Goal: Complete application form

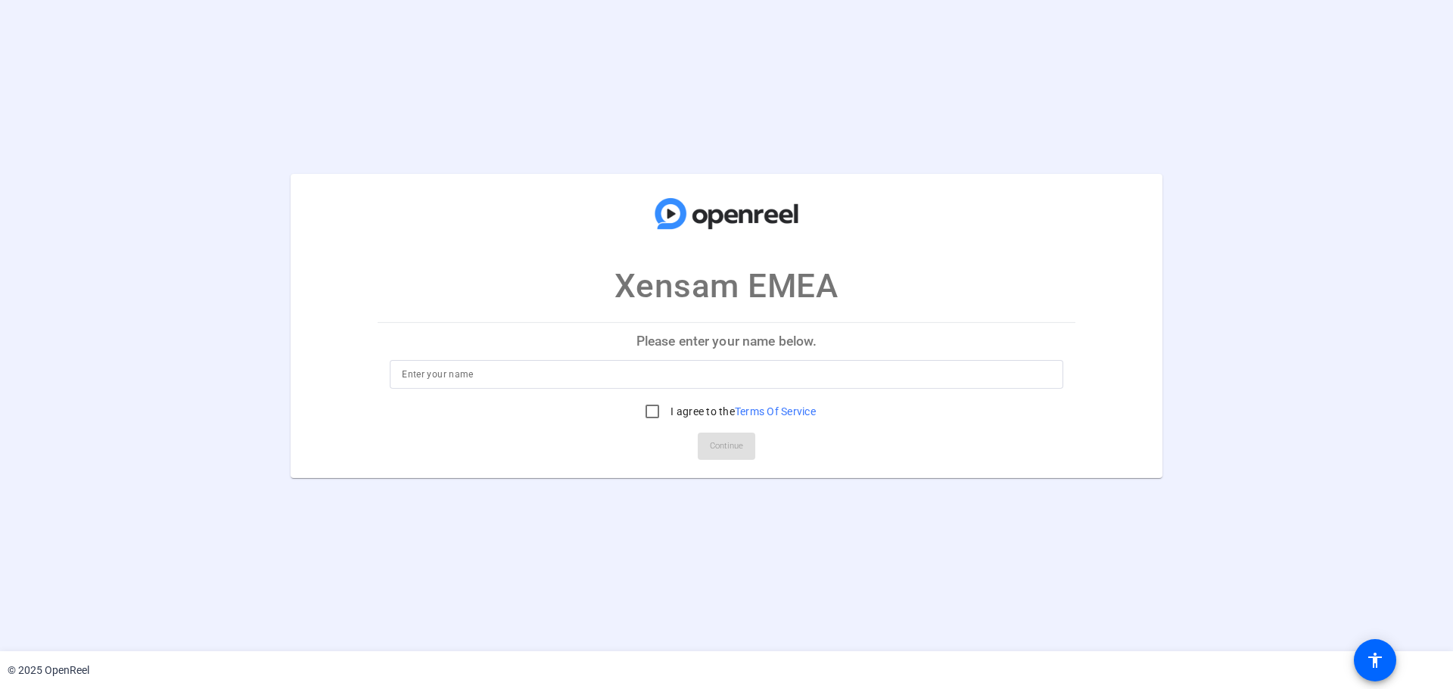
click at [706, 341] on p "Please enter your name below." at bounding box center [727, 341] width 698 height 36
click at [730, 337] on p "Please enter your name below." at bounding box center [727, 341] width 698 height 36
click at [673, 341] on p "Please enter your name below." at bounding box center [727, 341] width 698 height 36
click at [646, 411] on input "I agree to the Terms Of Service" at bounding box center [652, 412] width 30 height 30
checkbox input "true"
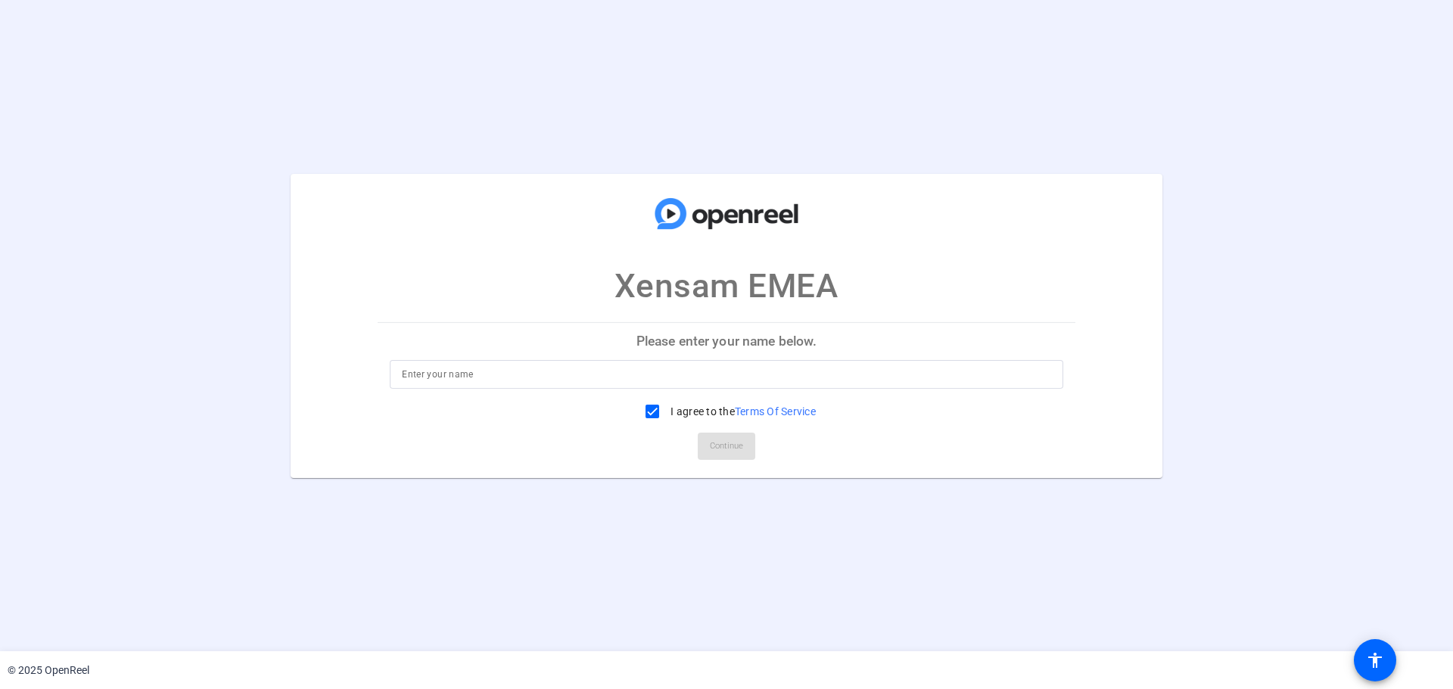
click at [699, 353] on p "Please enter your name below." at bounding box center [727, 341] width 698 height 36
click at [495, 370] on input at bounding box center [726, 375] width 649 height 18
type input "[PERSON_NAME]"
click at [731, 439] on span "Continue" at bounding box center [726, 446] width 33 height 23
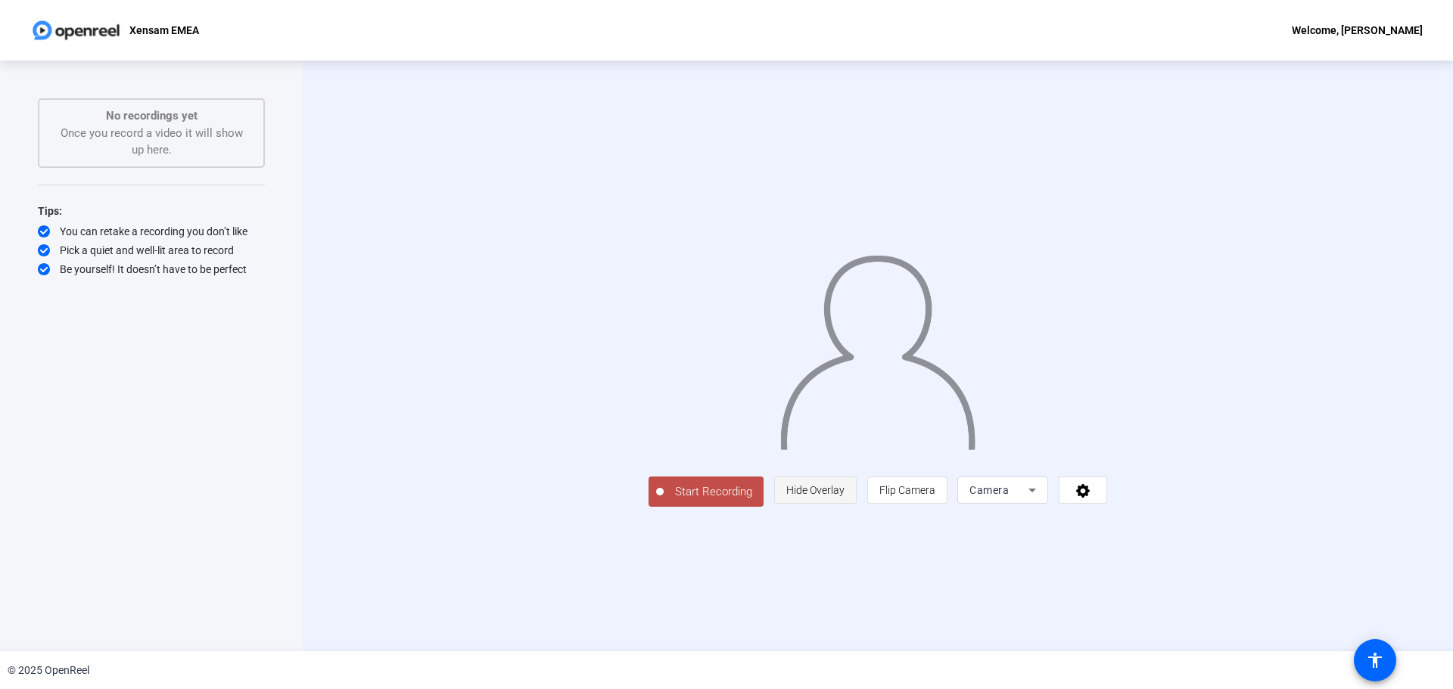
click at [845, 496] on span "Hide Overlay" at bounding box center [815, 490] width 58 height 12
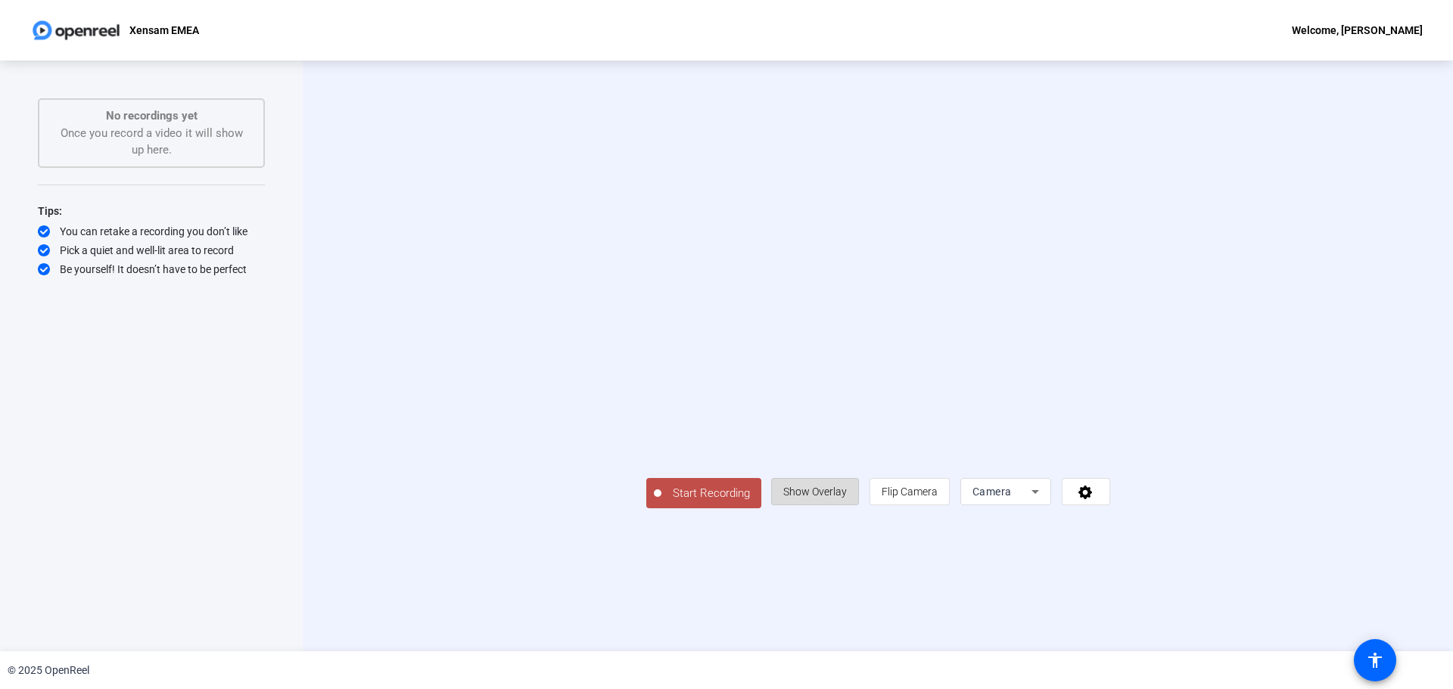
click at [847, 498] on span "Show Overlay" at bounding box center [815, 492] width 64 height 12
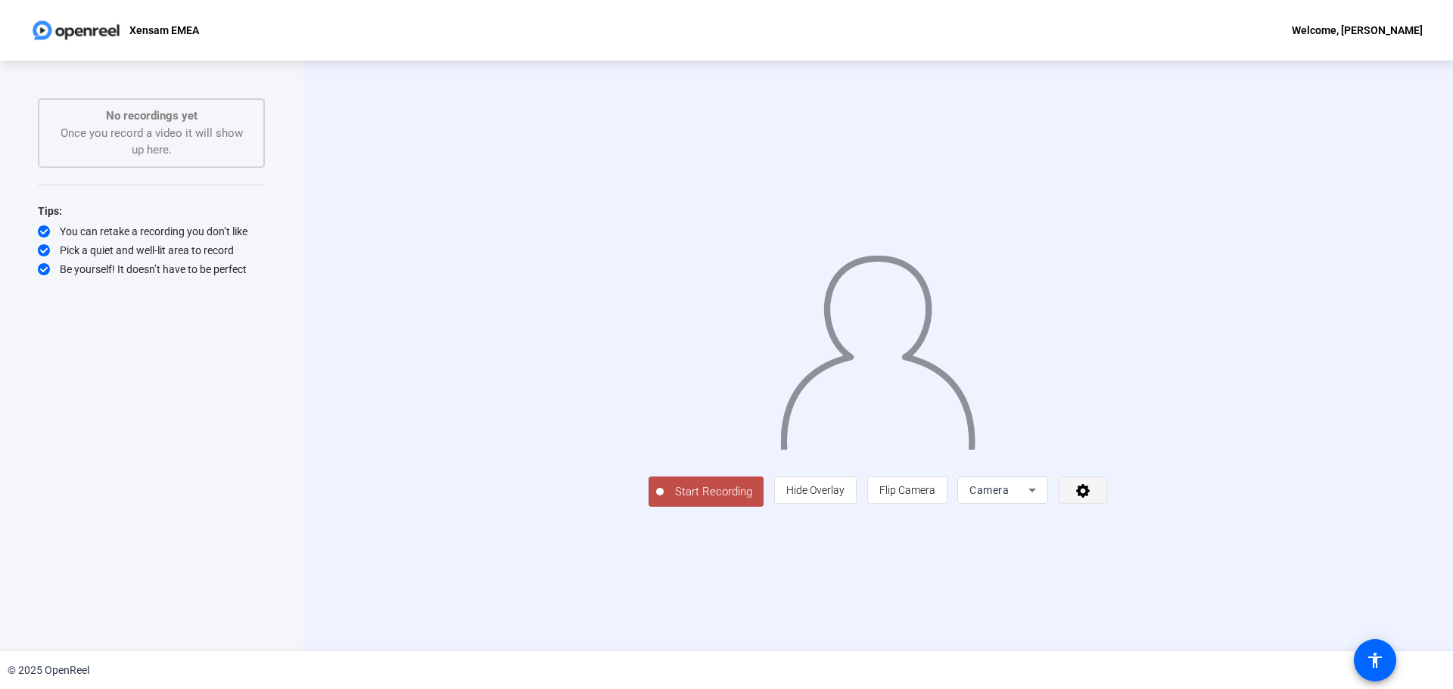
click at [1106, 509] on span at bounding box center [1082, 490] width 47 height 36
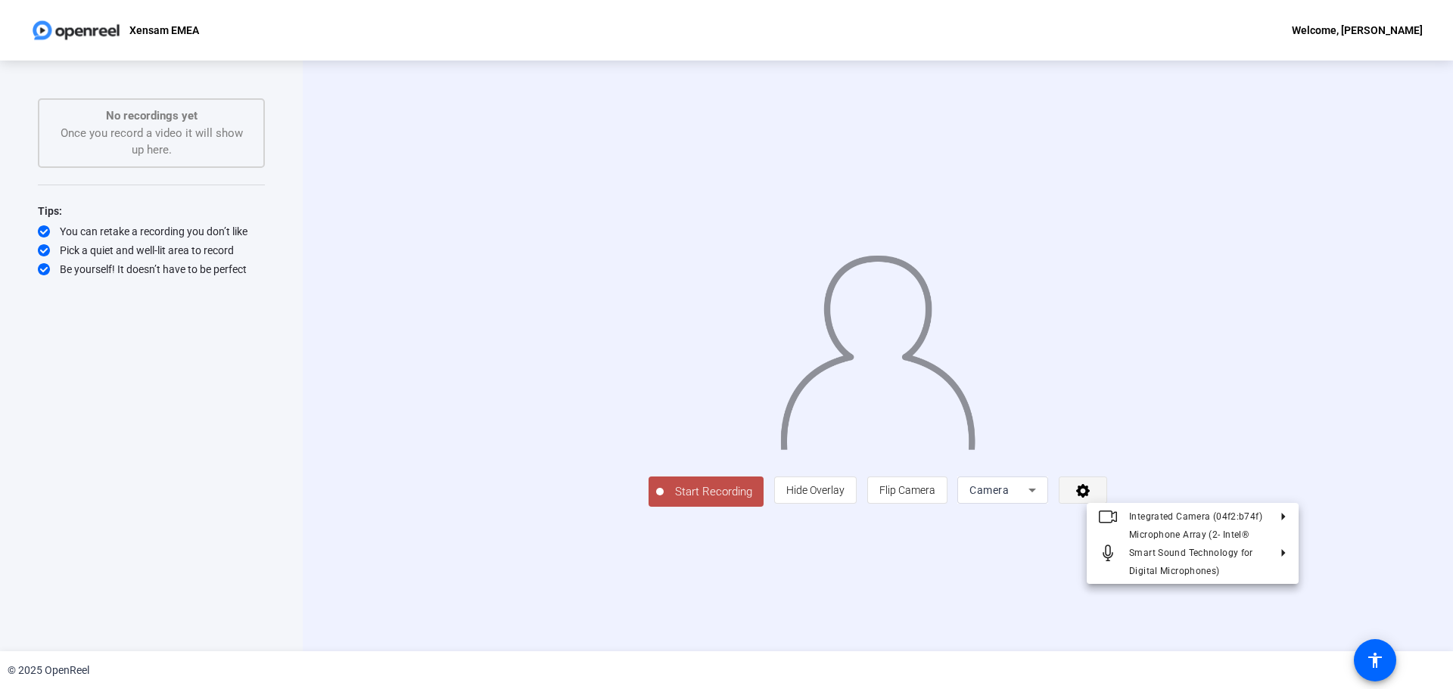
click at [1287, 602] on div at bounding box center [726, 344] width 1453 height 689
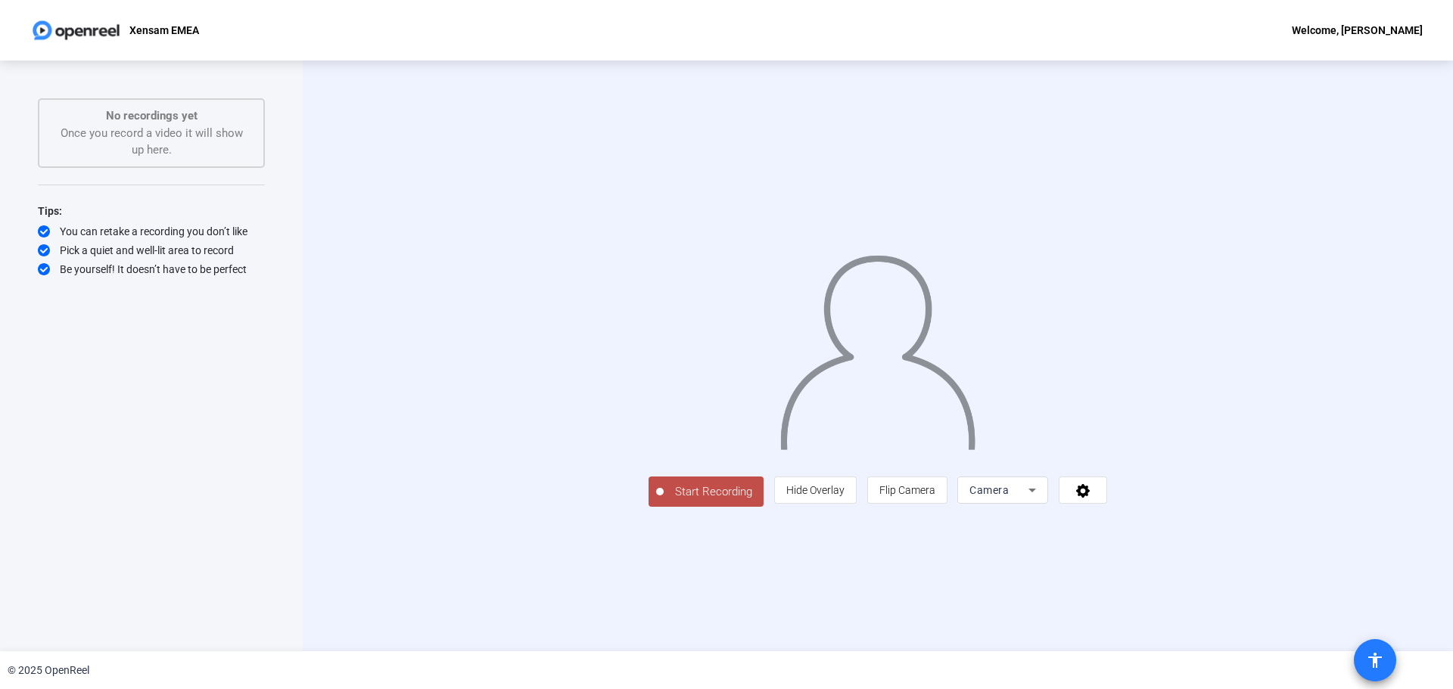
click at [1369, 655] on mat-icon "accessibility" at bounding box center [1375, 661] width 18 height 18
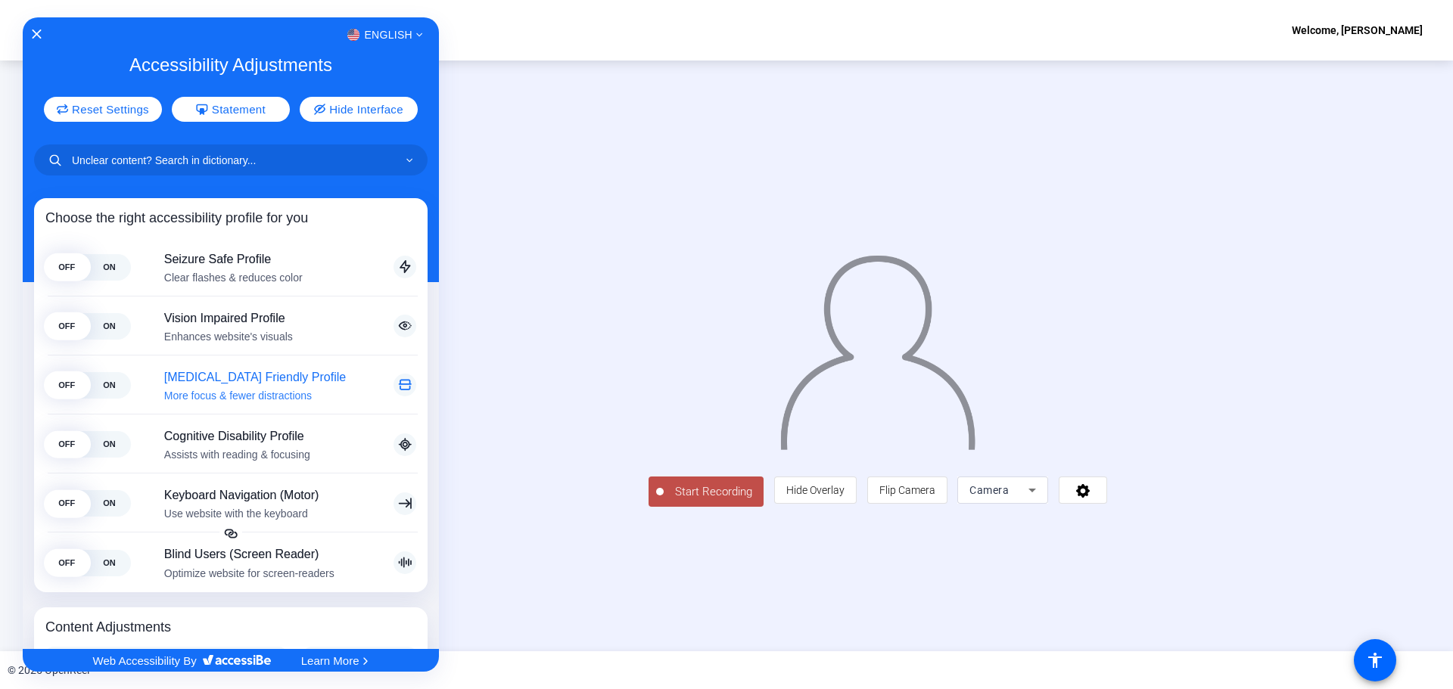
click at [203, 382] on span "[MEDICAL_DATA] Friendly Profile" at bounding box center [271, 377] width 214 height 14
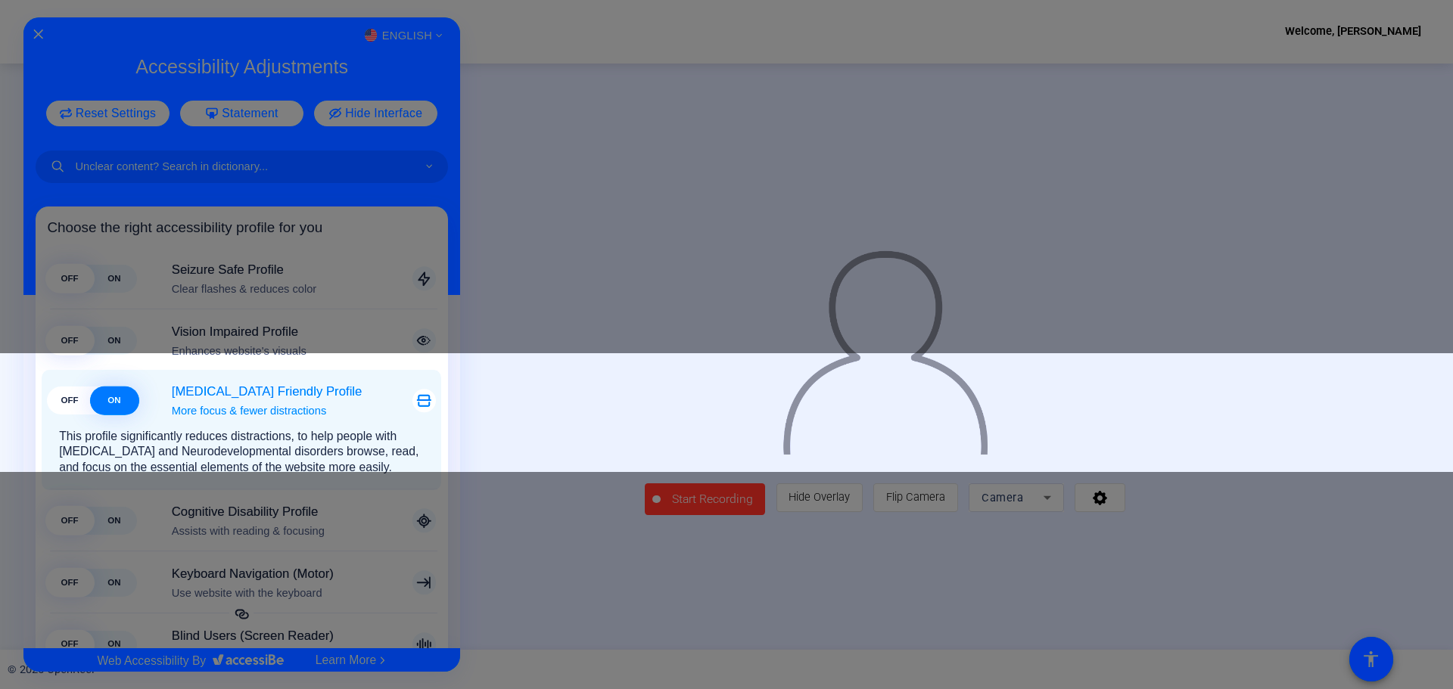
click at [219, 394] on span "[MEDICAL_DATA] Friendly Profile" at bounding box center [284, 391] width 225 height 15
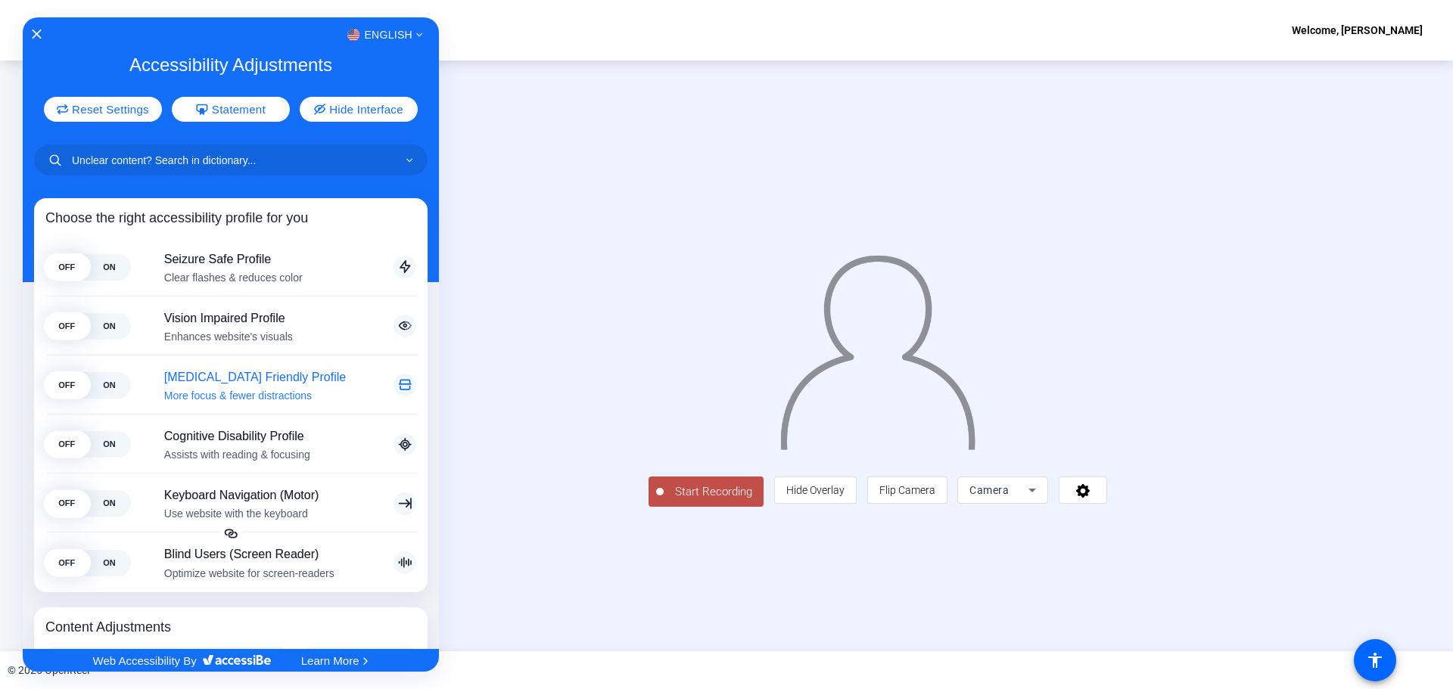
click at [225, 373] on span "[MEDICAL_DATA] Friendly Profile" at bounding box center [271, 377] width 214 height 14
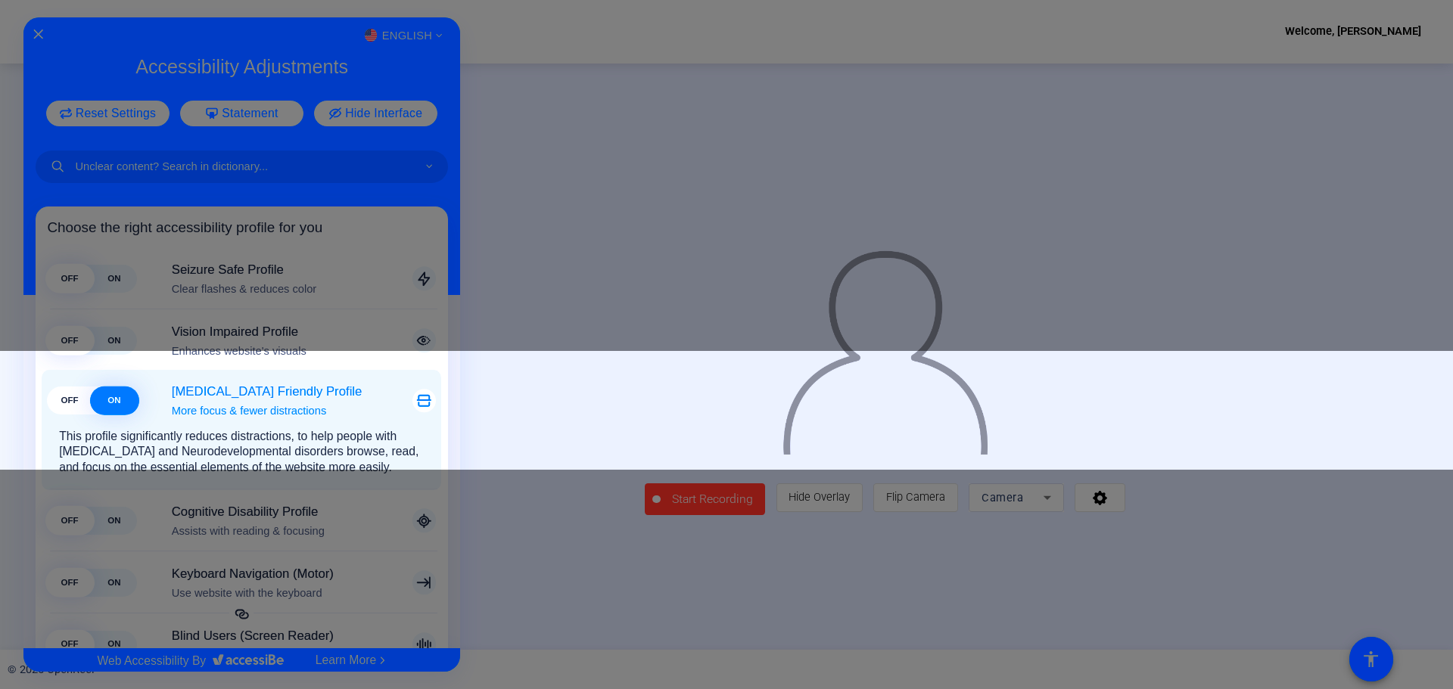
click at [223, 392] on span "[MEDICAL_DATA] Friendly Profile" at bounding box center [284, 391] width 225 height 15
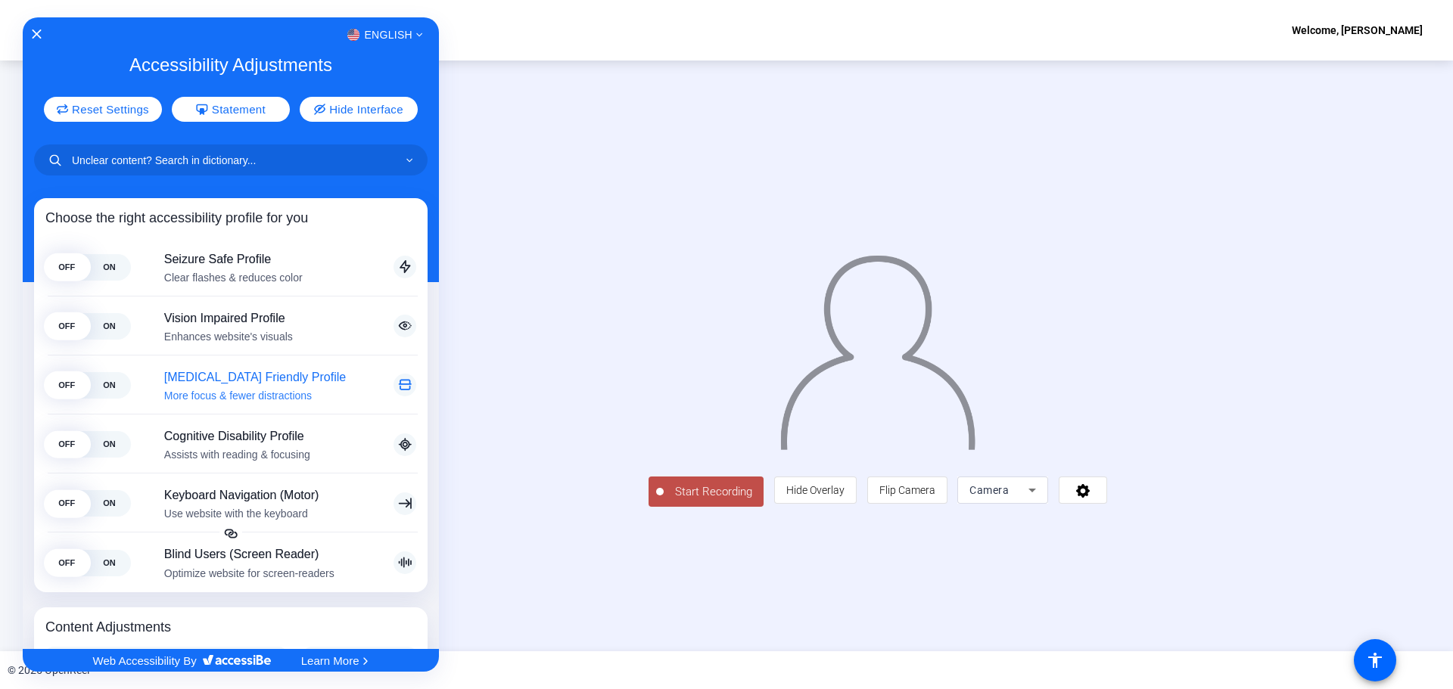
click at [223, 392] on span "More focus & fewer distractions" at bounding box center [271, 395] width 214 height 11
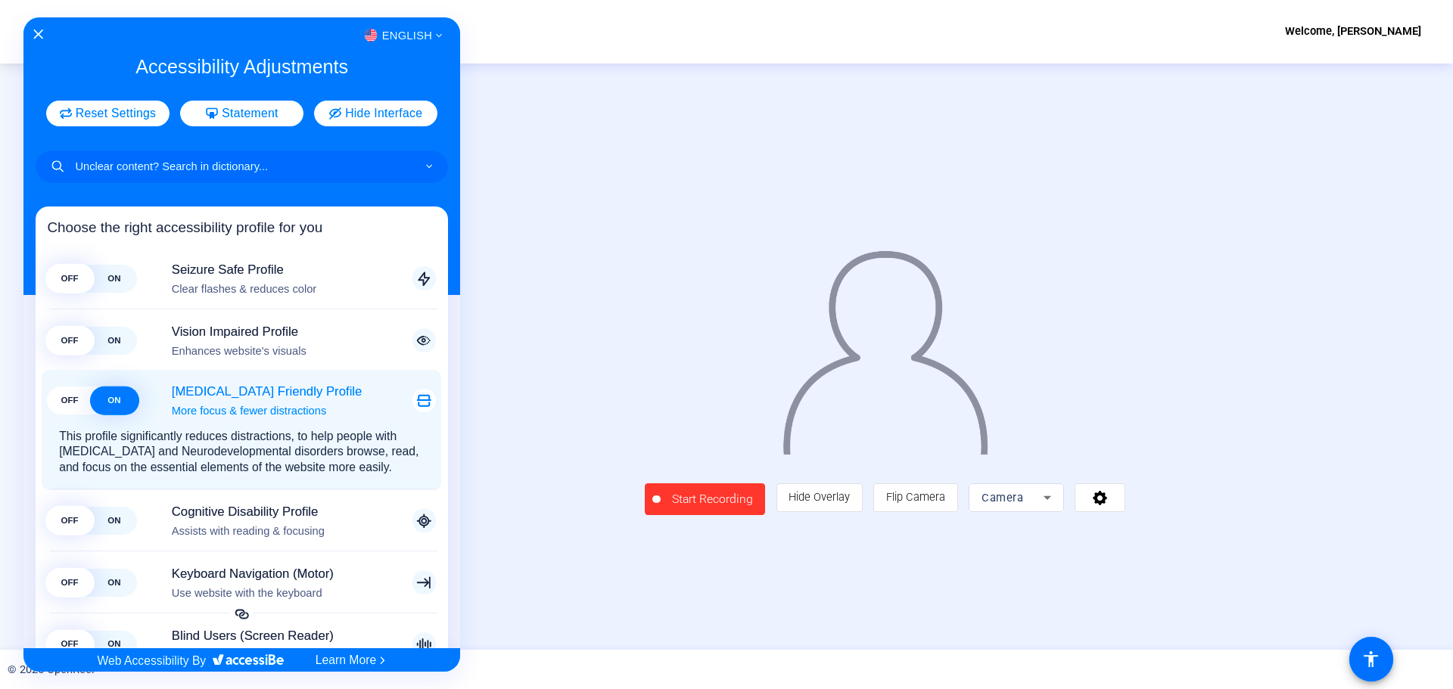
click at [223, 392] on span "[MEDICAL_DATA] Friendly Profile" at bounding box center [284, 391] width 225 height 15
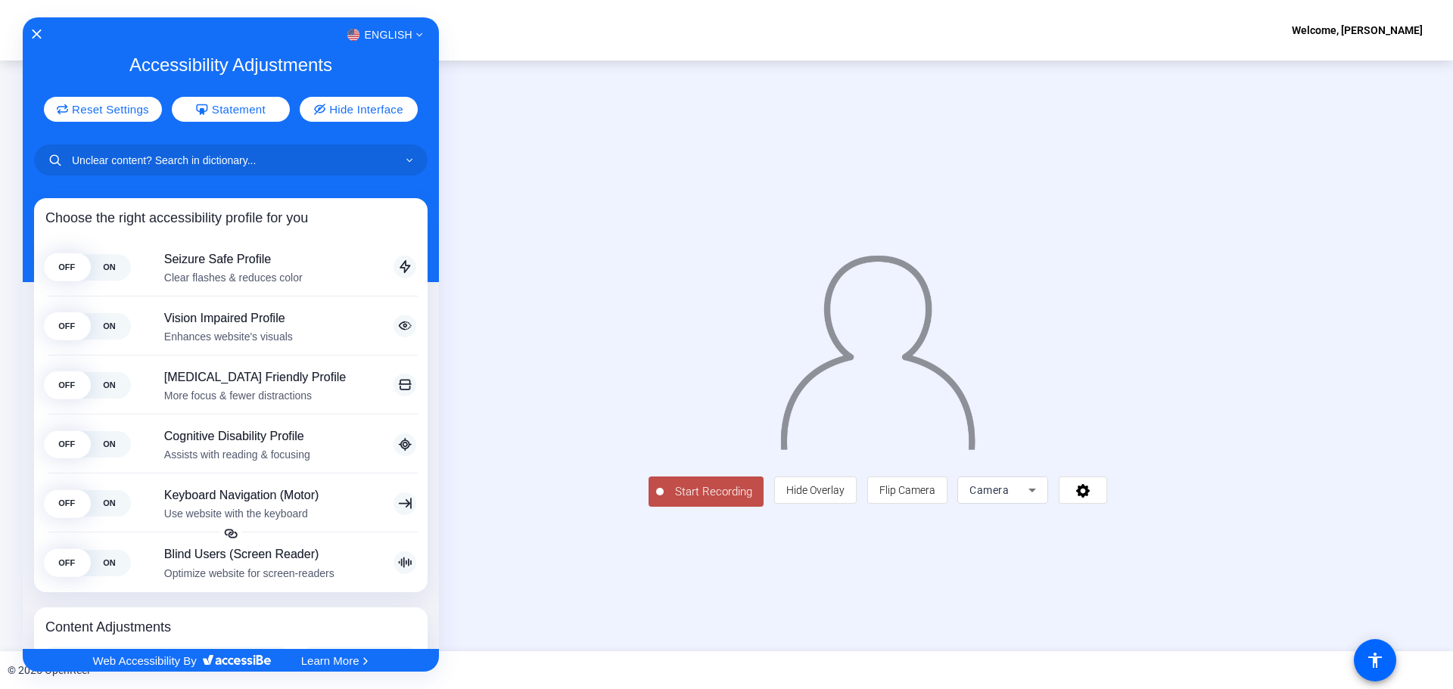
click at [603, 34] on div at bounding box center [726, 344] width 1453 height 689
